Goal: Task Accomplishment & Management: Use online tool/utility

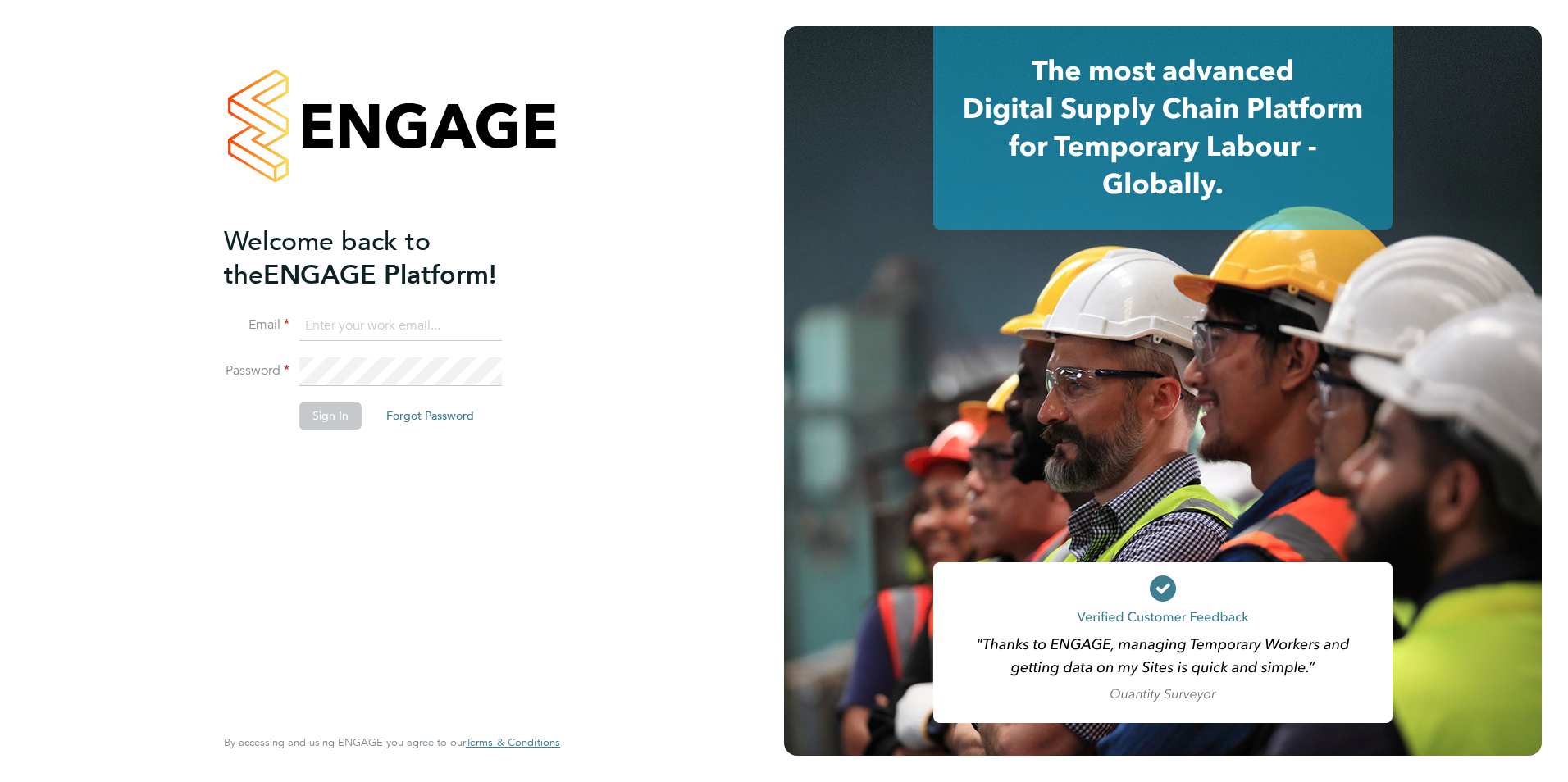
type input "[EMAIL_ADDRESS][PERSON_NAME][DOMAIN_NAME]"
click at [326, 412] on button "Sign In" at bounding box center [330, 416] width 62 height 27
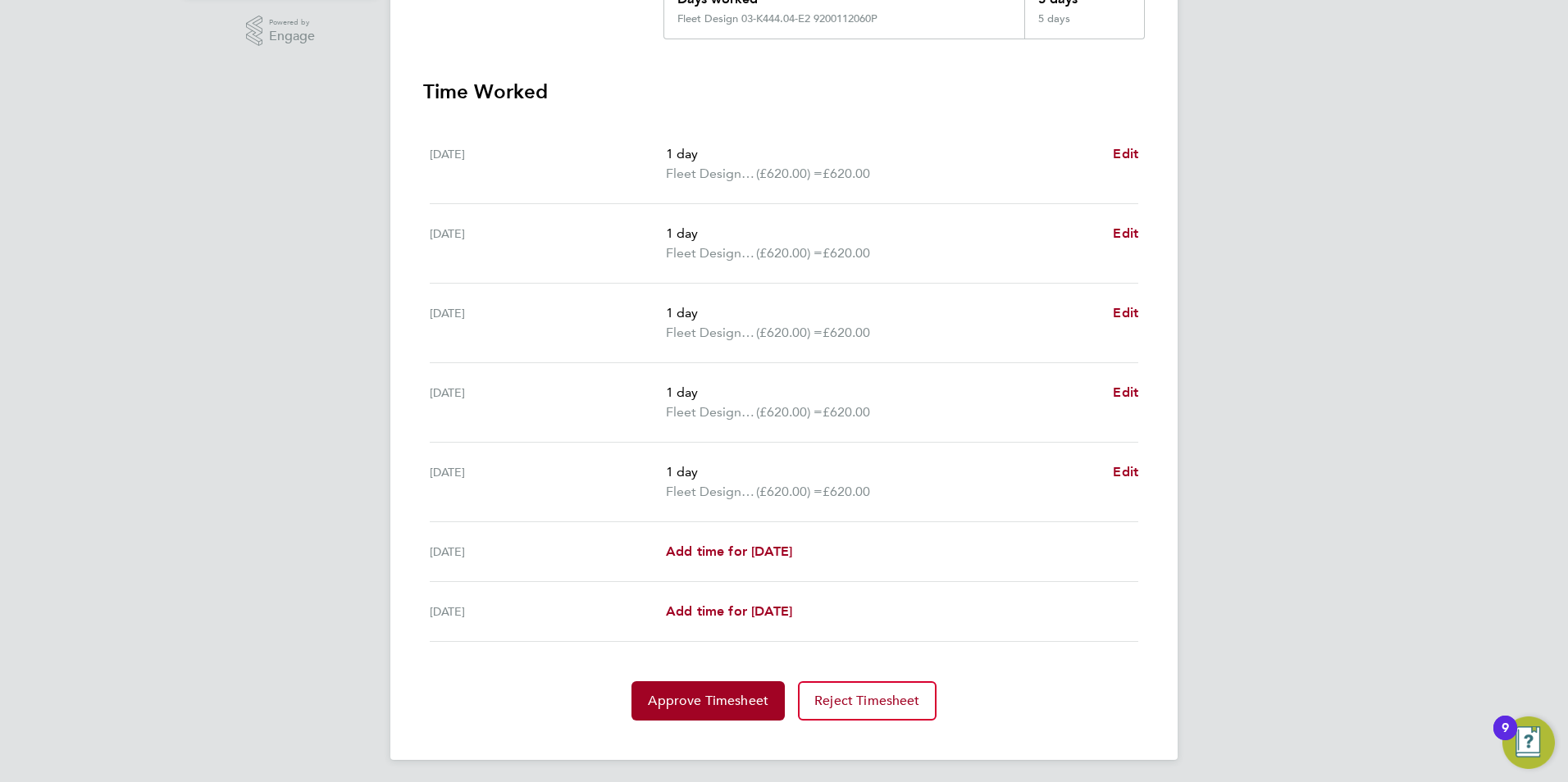
scroll to position [416, 0]
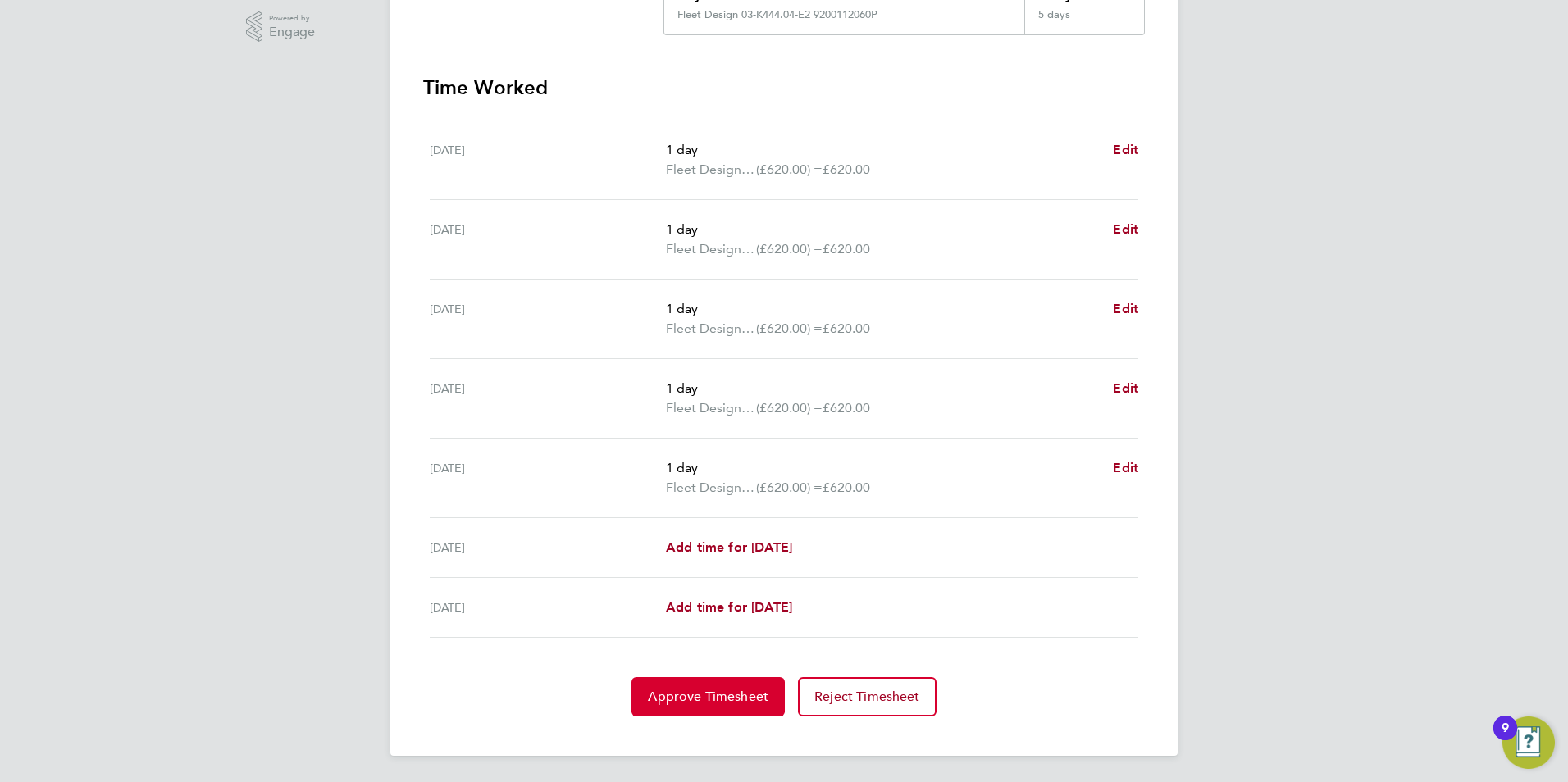
click at [717, 697] on span "Approve Timesheet" at bounding box center [708, 696] width 120 height 17
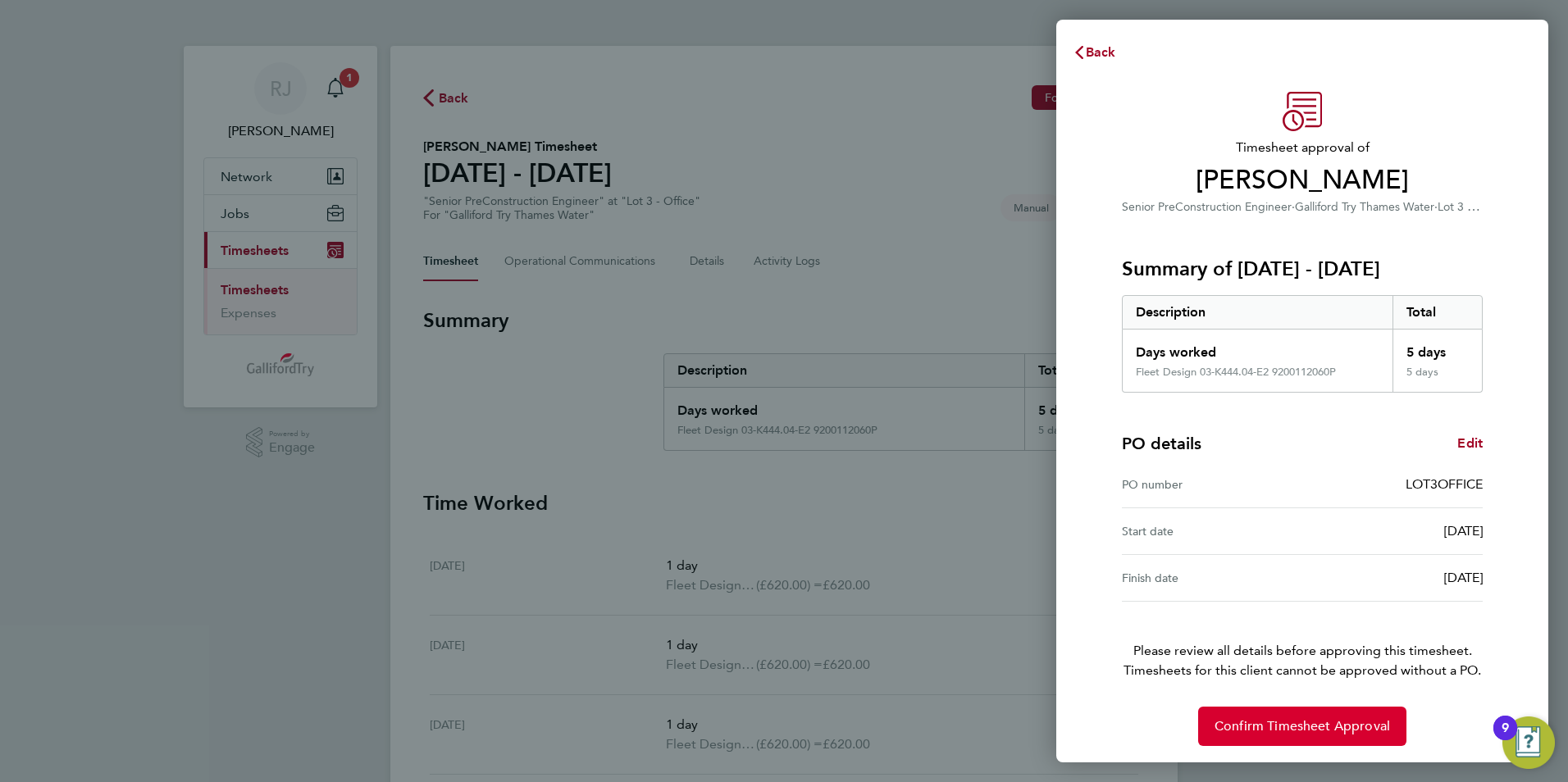
click at [1274, 726] on span "Confirm Timesheet Approval" at bounding box center [1301, 726] width 175 height 17
